Goal: Transaction & Acquisition: Purchase product/service

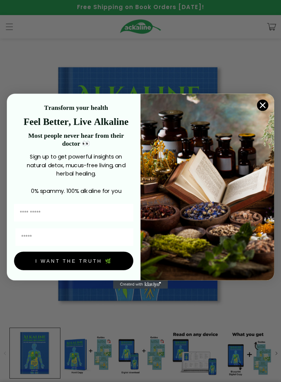
click at [91, 263] on button "I WANT THE TRUTH 🌿" at bounding box center [73, 260] width 119 height 18
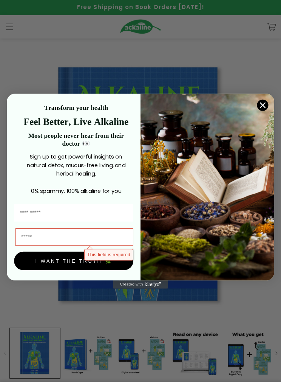
click at [260, 103] on circle "Close dialog" at bounding box center [262, 104] width 11 height 11
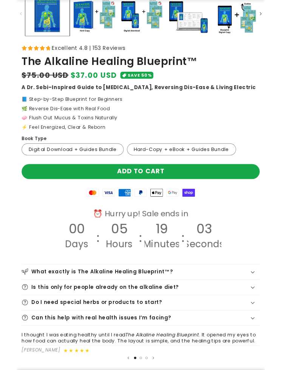
scroll to position [338, 0]
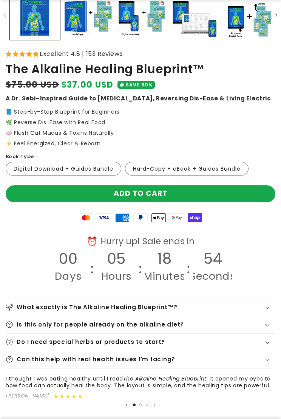
click at [195, 217] on icon at bounding box center [194, 218] width 9 height 4
click at [201, 216] on icon at bounding box center [194, 217] width 14 height 9
click at [259, 196] on button "Add to cart" at bounding box center [140, 193] width 269 height 17
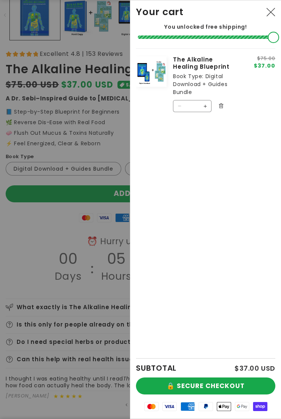
click at [262, 381] on icon "Your cart" at bounding box center [260, 406] width 14 height 9
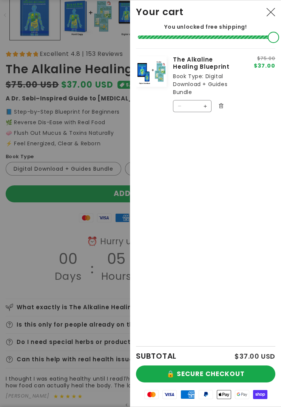
click at [220, 373] on button "🔒 SECURE CHECKOUT" at bounding box center [205, 373] width 139 height 17
